Goal: Transaction & Acquisition: Purchase product/service

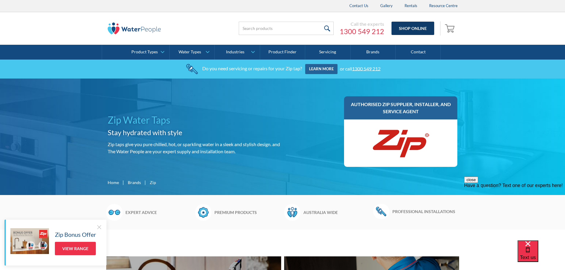
click at [412, 28] on link "Shop Online" at bounding box center [413, 28] width 43 height 13
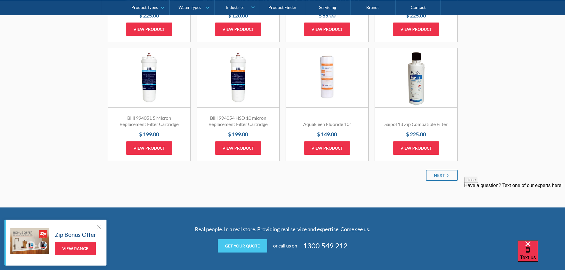
scroll to position [801, 0]
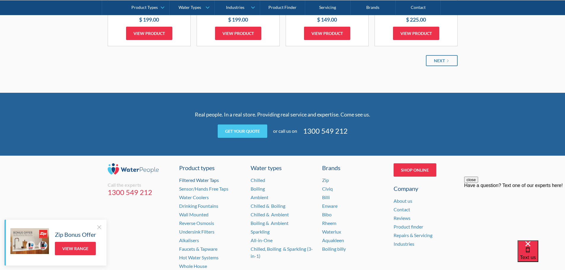
click at [194, 180] on link "Filtered Water Taps" at bounding box center [199, 180] width 40 height 6
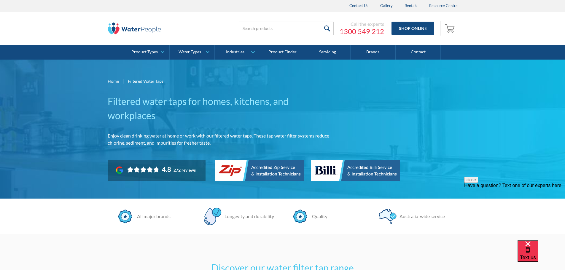
click at [272, 168] on img at bounding box center [259, 171] width 89 height 21
